Goal: Information Seeking & Learning: Learn about a topic

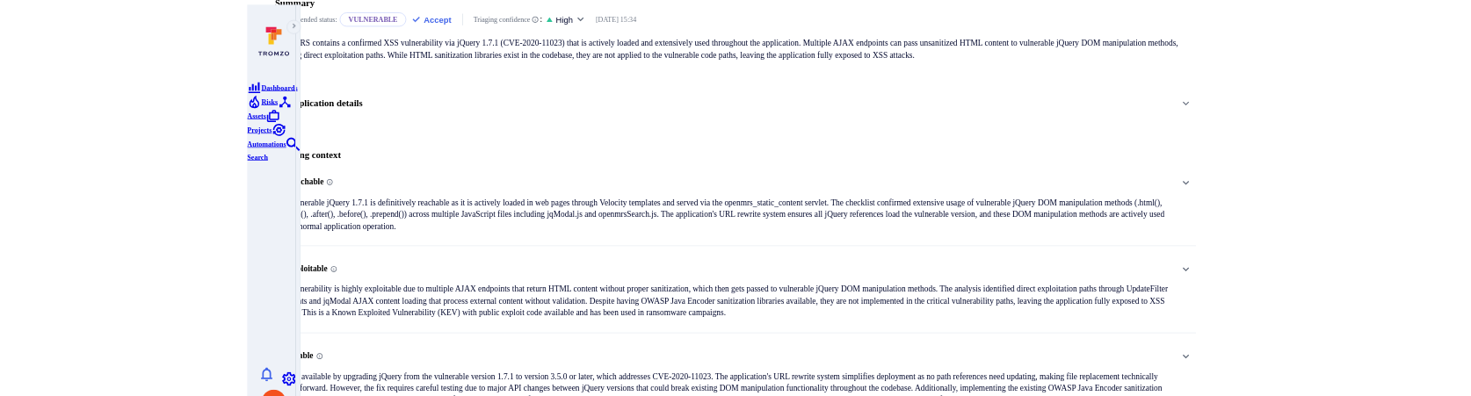
scroll to position [211, 0]
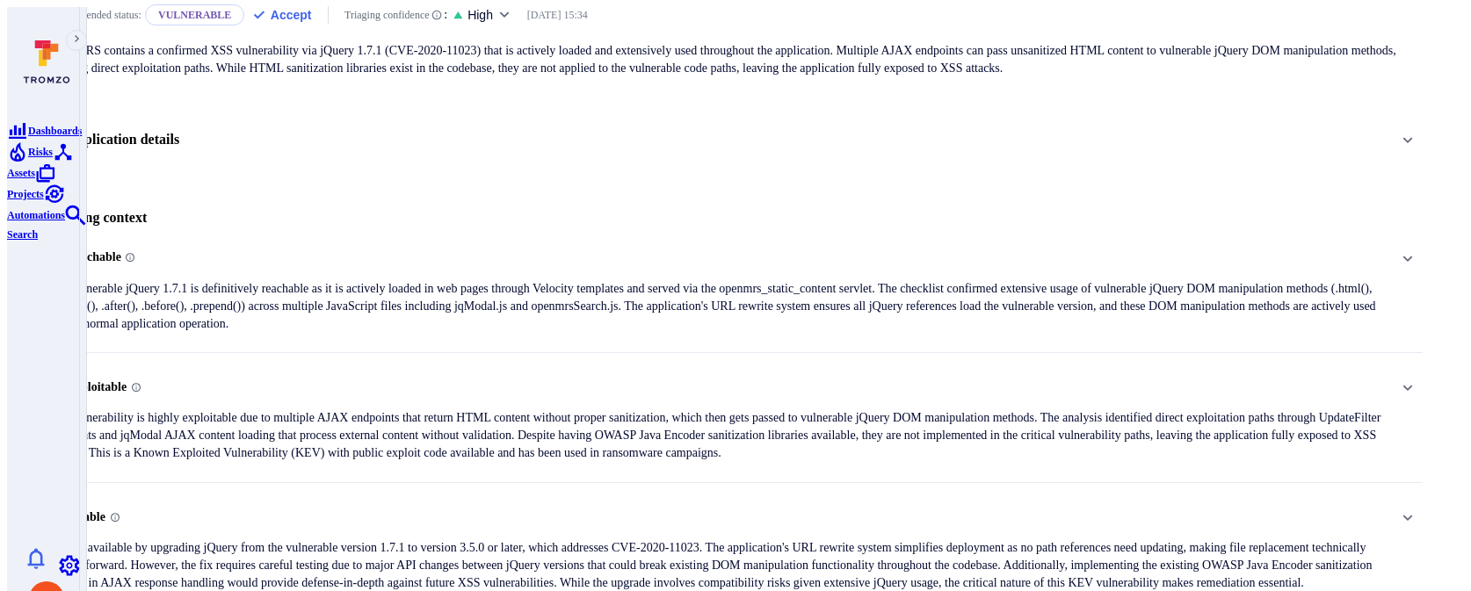
click at [618, 243] on span "Reachable" at bounding box center [716, 257] width 1336 height 28
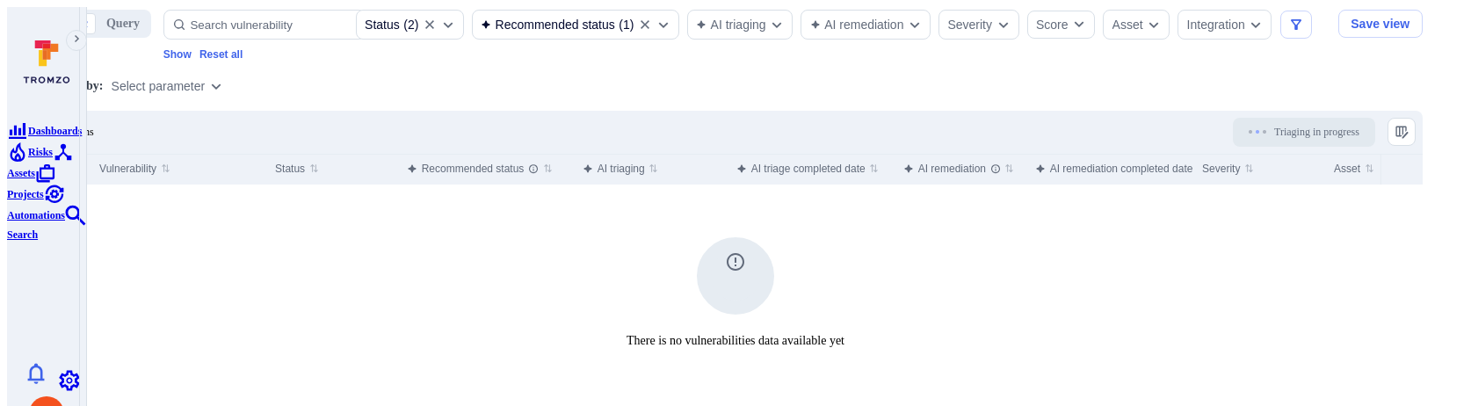
scroll to position [486, 0]
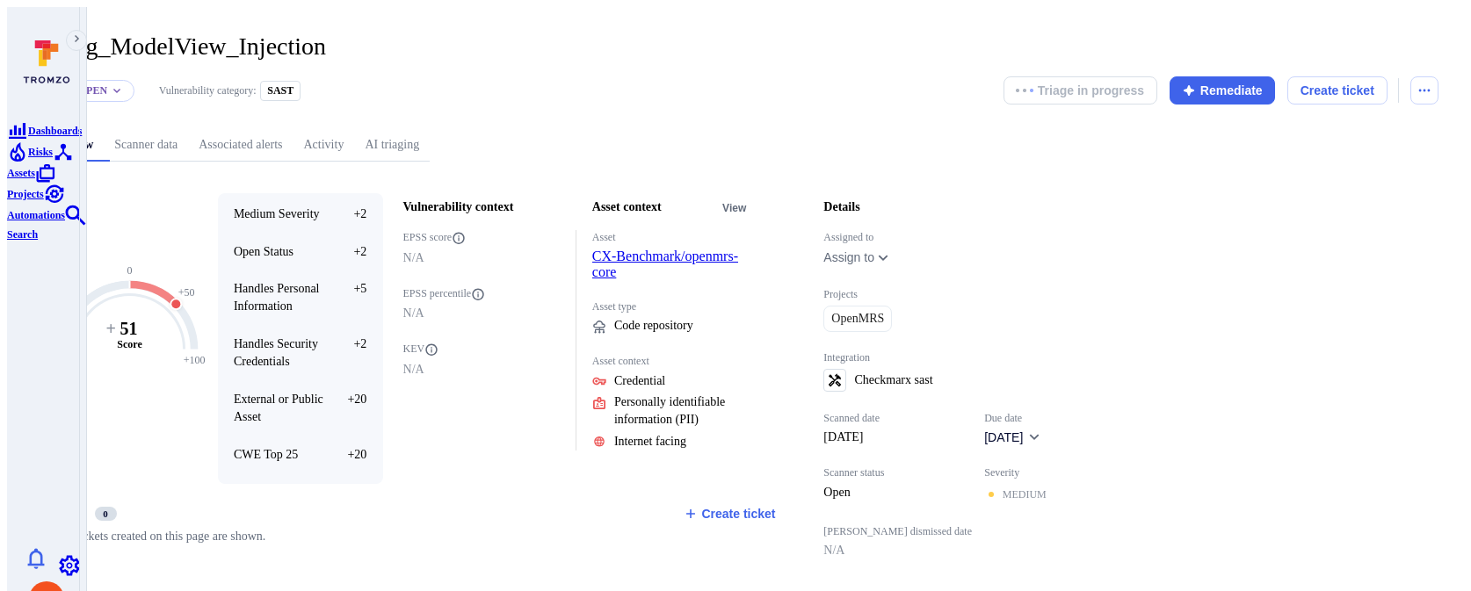
click at [854, 76] on div "Status: Open Vulnerability category: SAST Triage in progress Remediate Create t…" at bounding box center [736, 90] width 1406 height 28
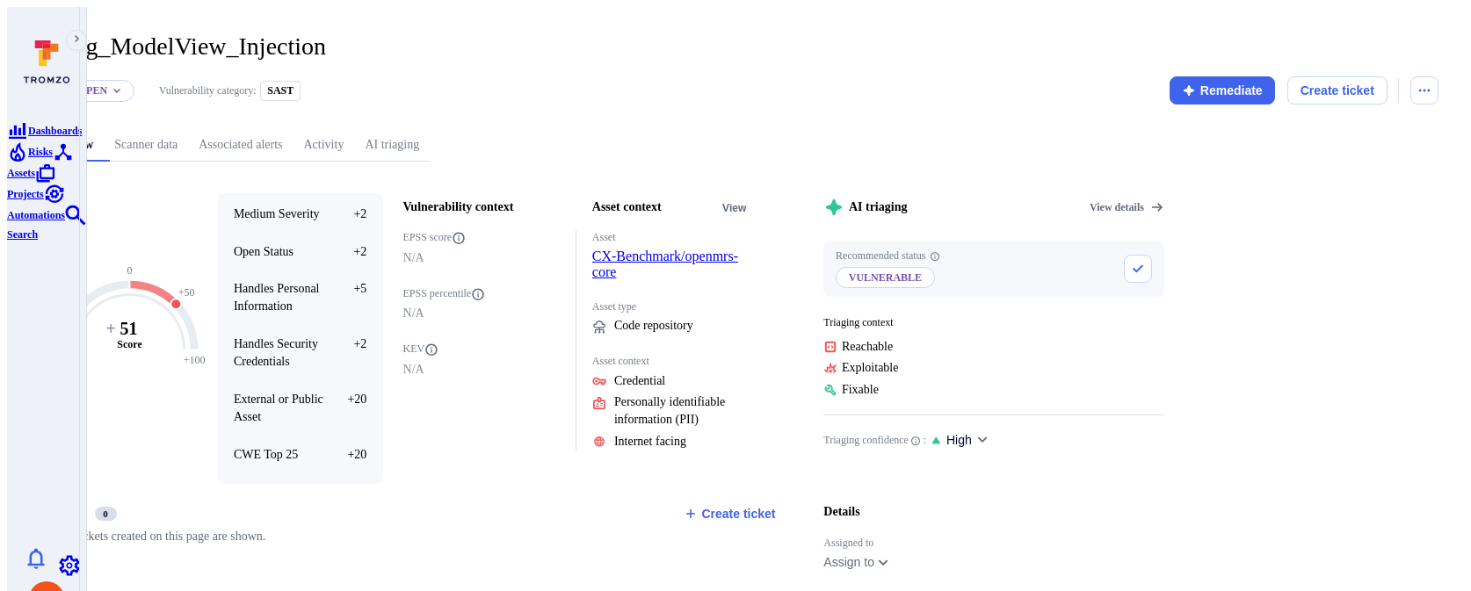
click at [430, 129] on link "AI triaging" at bounding box center [392, 145] width 76 height 33
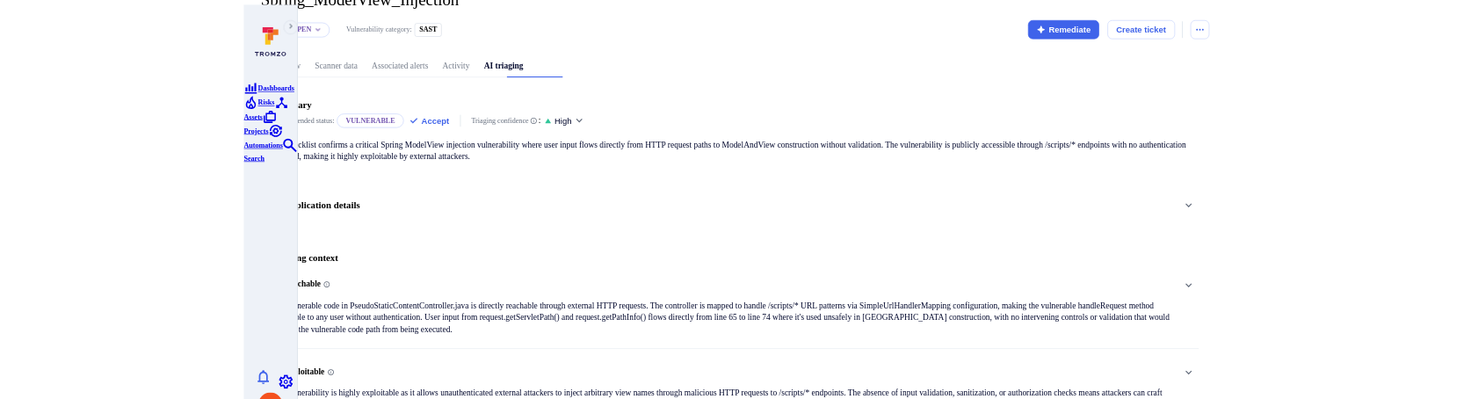
scroll to position [46, 0]
